Goal: Information Seeking & Learning: Check status

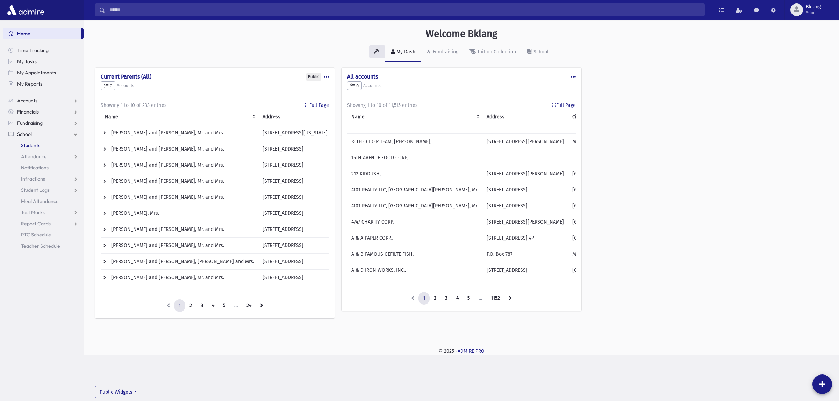
click at [39, 143] on span "Students" at bounding box center [30, 145] width 19 height 6
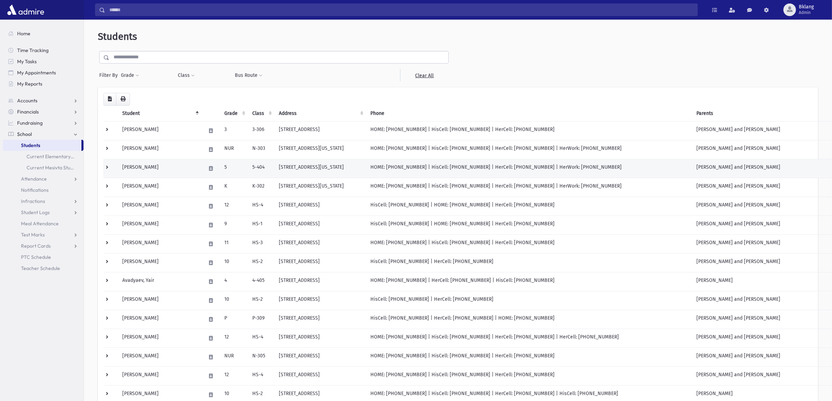
click at [145, 160] on td "Abraham, Yaakov" at bounding box center [160, 168] width 84 height 19
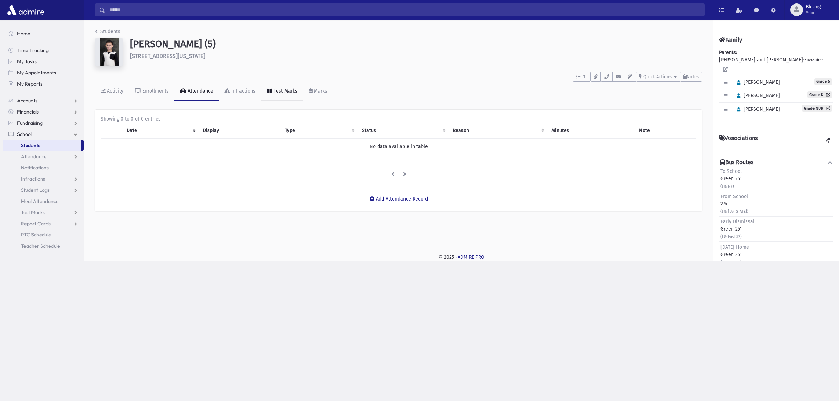
click at [283, 86] on link "Test Marks" at bounding box center [282, 92] width 42 height 20
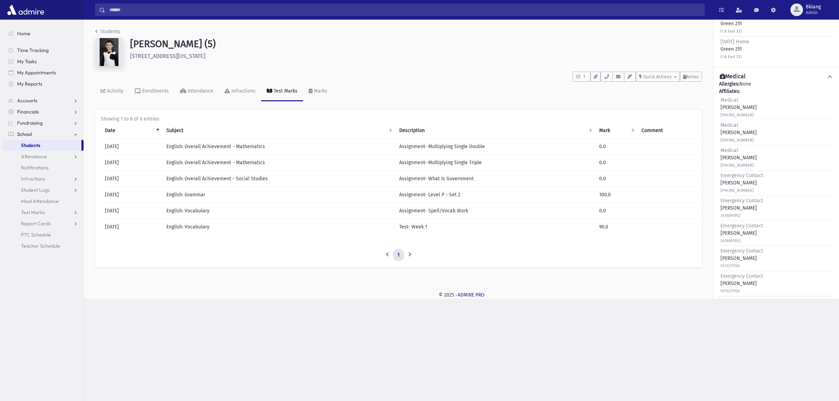
scroll to position [269, 0]
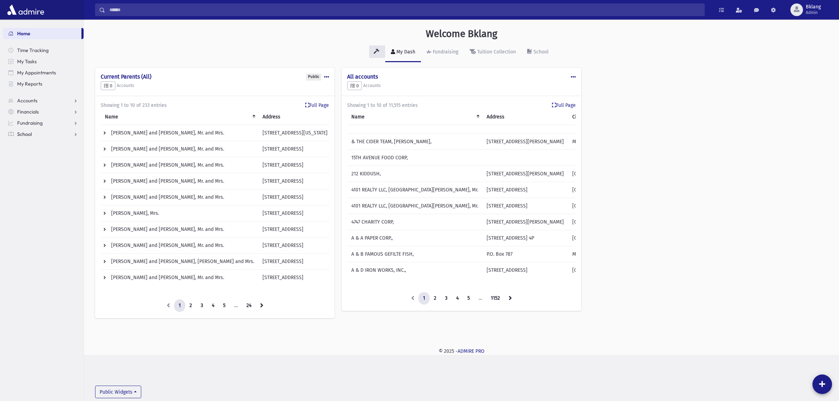
click at [32, 129] on link "School" at bounding box center [43, 134] width 81 height 11
click at [40, 146] on link "Students" at bounding box center [43, 145] width 81 height 11
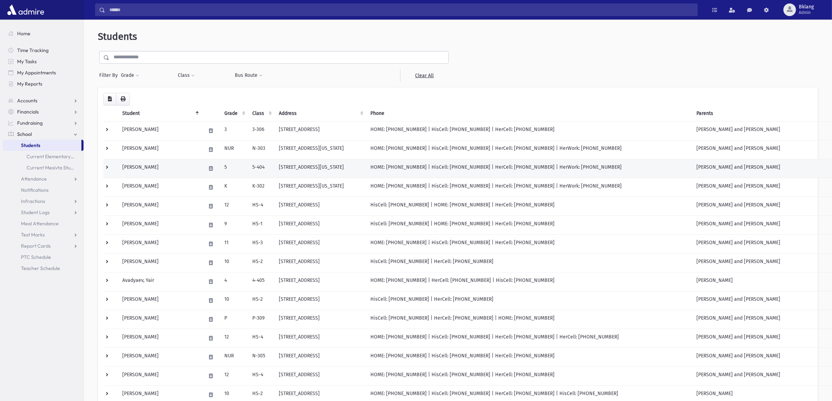
click at [112, 164] on td at bounding box center [110, 168] width 15 height 19
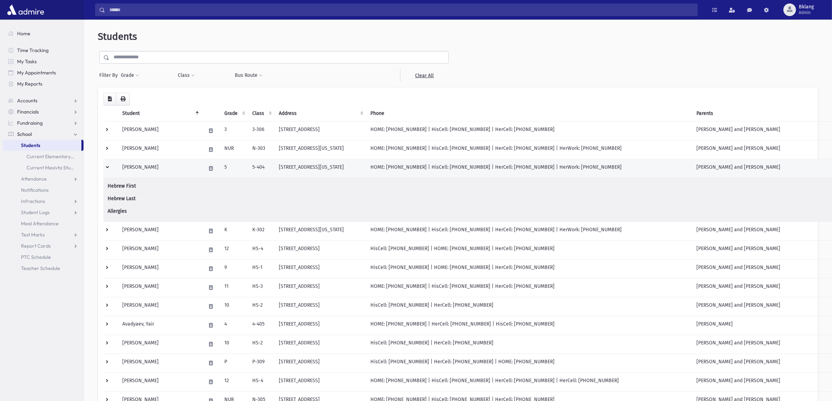
click at [363, 163] on td "1814 New York Avenue Brooklyn, NY 11210" at bounding box center [321, 168] width 92 height 19
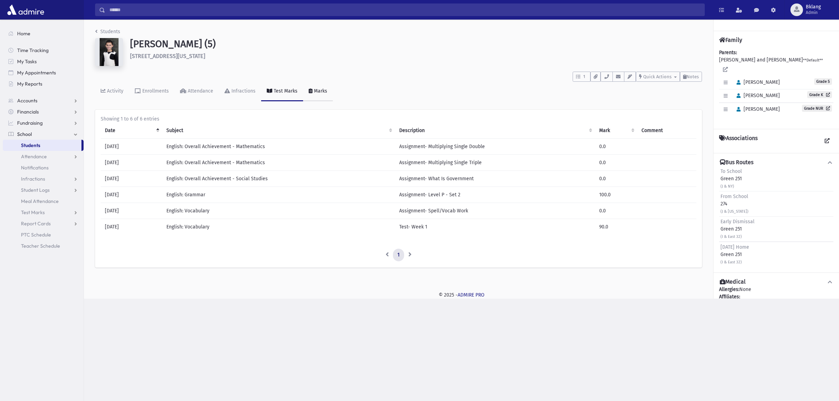
click at [312, 89] on div "Marks" at bounding box center [319, 91] width 15 height 6
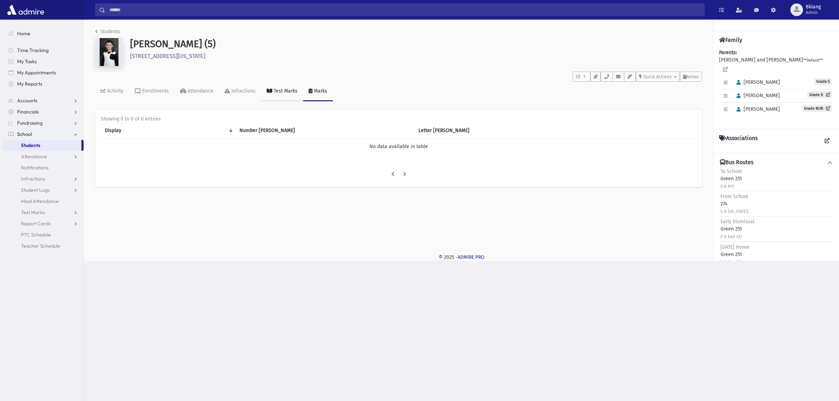
click at [274, 84] on link "Test Marks" at bounding box center [282, 92] width 42 height 20
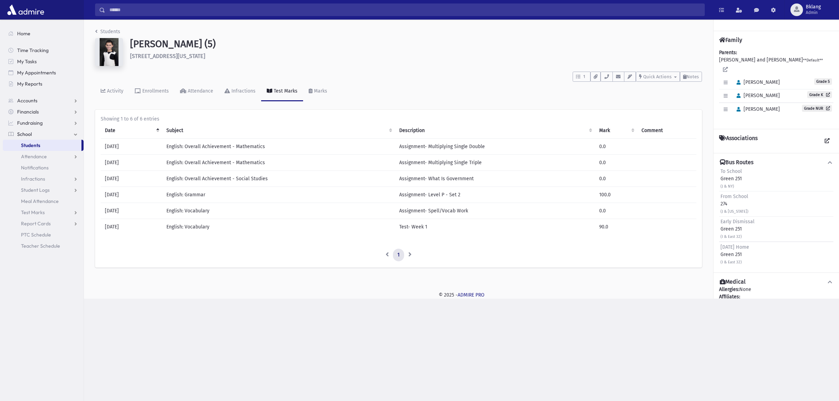
click at [200, 170] on td "English: Overall Achievement - Mathematics" at bounding box center [278, 163] width 233 height 16
click at [207, 138] on th "Subject" at bounding box center [278, 131] width 233 height 16
click at [185, 146] on td "English: Grammar" at bounding box center [278, 147] width 233 height 16
click at [412, 146] on td "Assignment- Level P - Set 2" at bounding box center [495, 147] width 200 height 16
drag, startPoint x: 592, startPoint y: 147, endPoint x: 587, endPoint y: 150, distance: 5.2
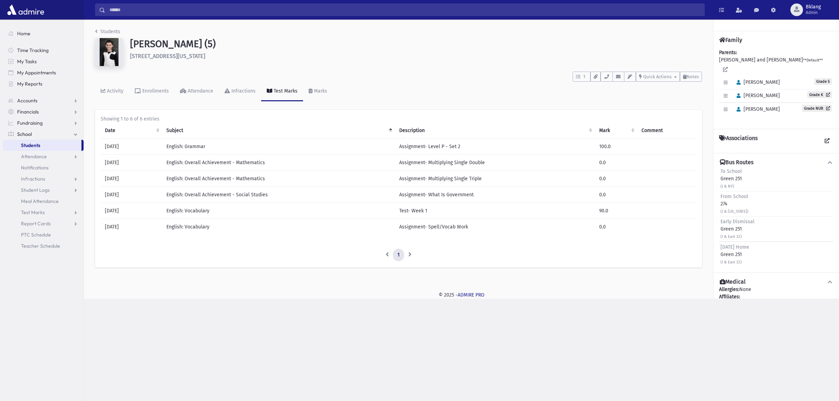
click at [587, 150] on td "Assignment- Level P - Set 2" at bounding box center [495, 147] width 200 height 16
click at [601, 152] on td "100.0" at bounding box center [616, 147] width 43 height 16
click at [676, 78] on button "Quick Actions" at bounding box center [658, 77] width 44 height 10
